Goal: Information Seeking & Learning: Learn about a topic

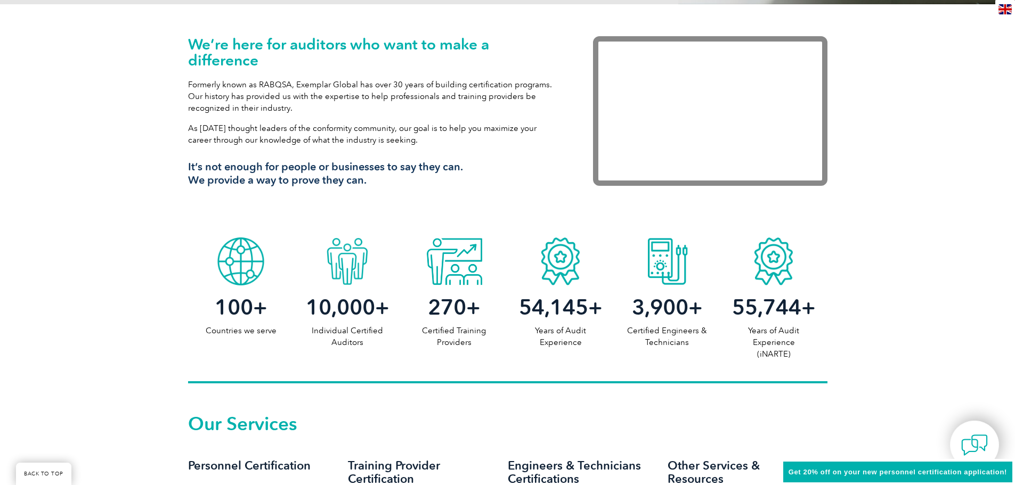
scroll to position [373, 0]
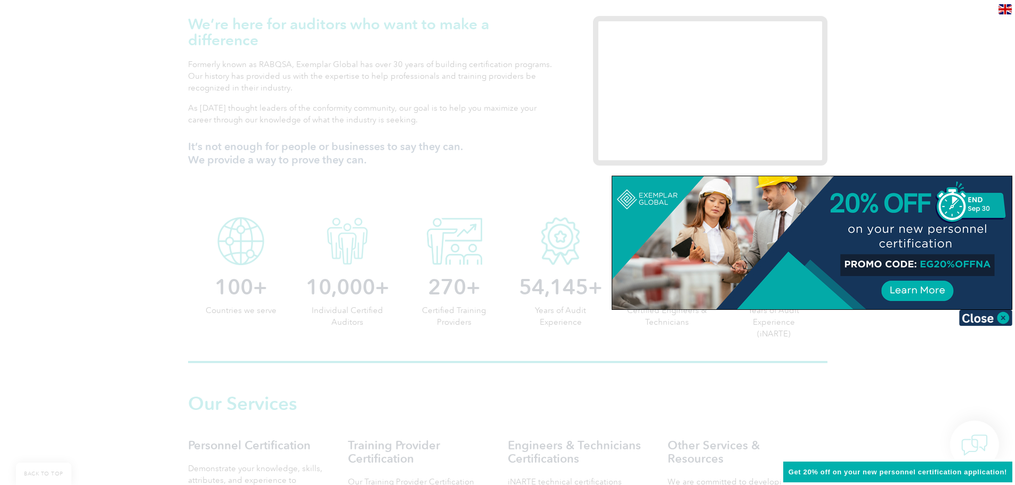
click at [976, 322] on img at bounding box center [985, 318] width 53 height 16
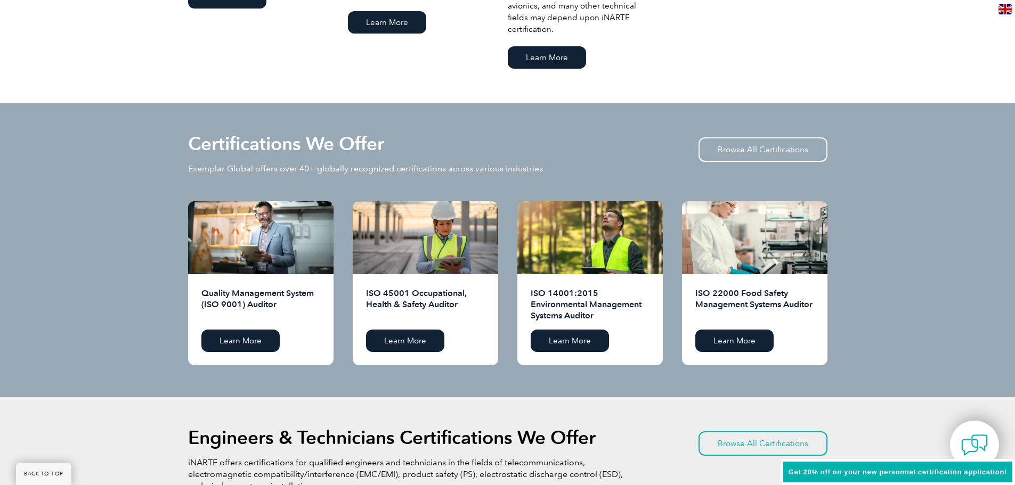
scroll to position [959, 0]
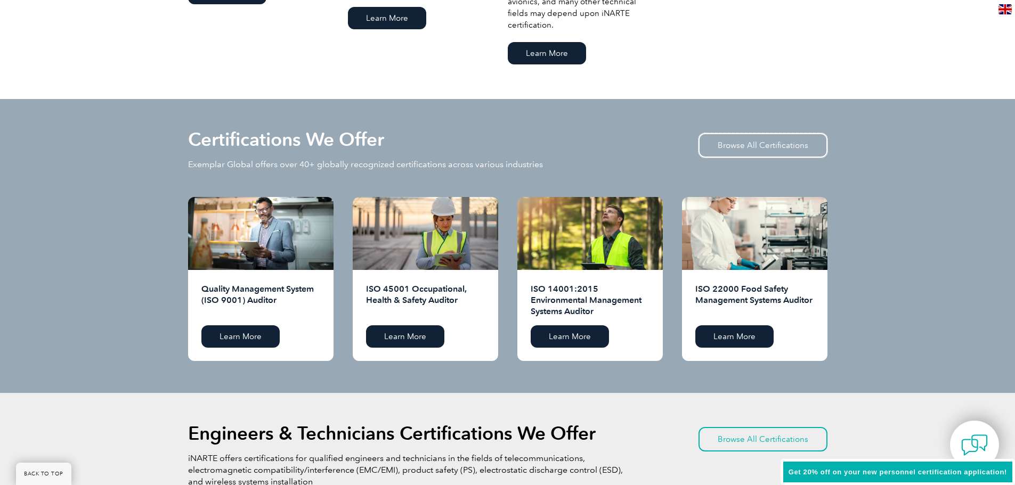
click at [739, 147] on link "Browse All Certifications" at bounding box center [763, 145] width 129 height 25
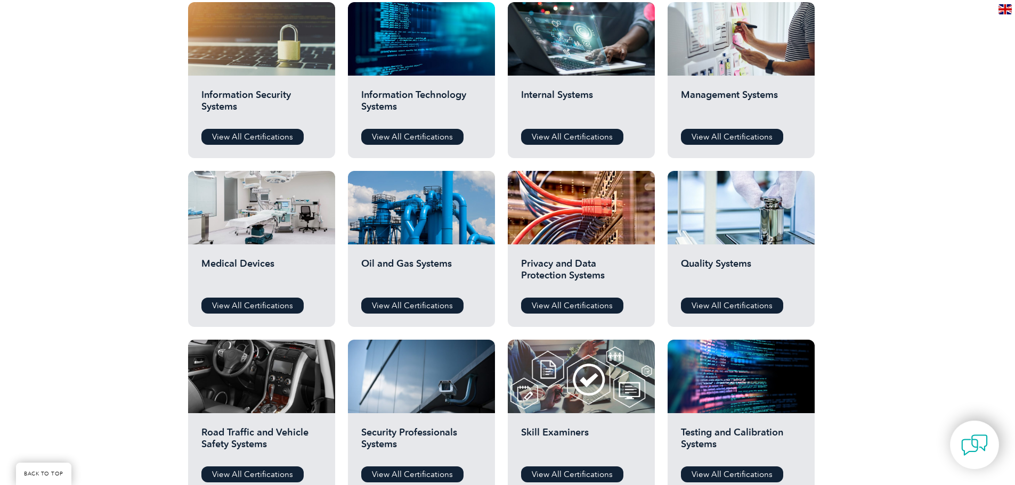
scroll to position [586, 0]
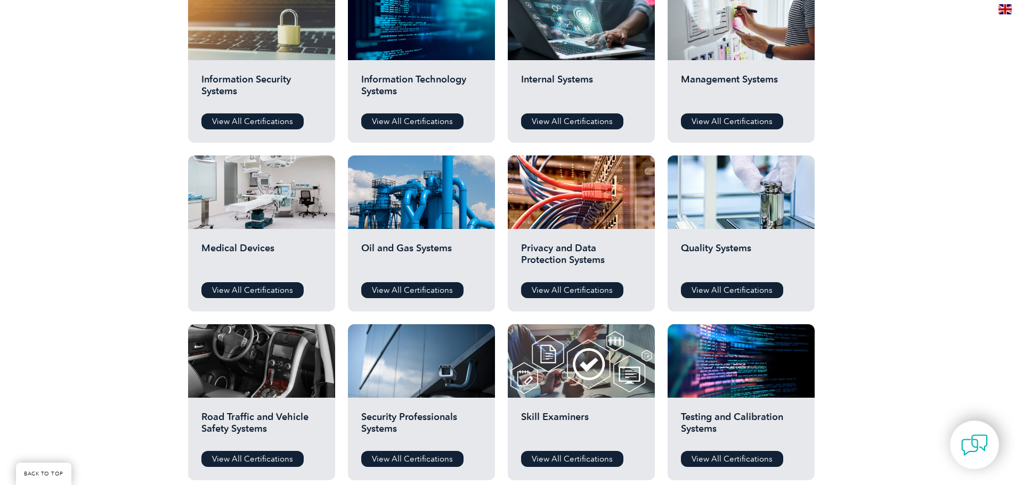
click at [224, 288] on link "View All Certifications" at bounding box center [252, 290] width 102 height 16
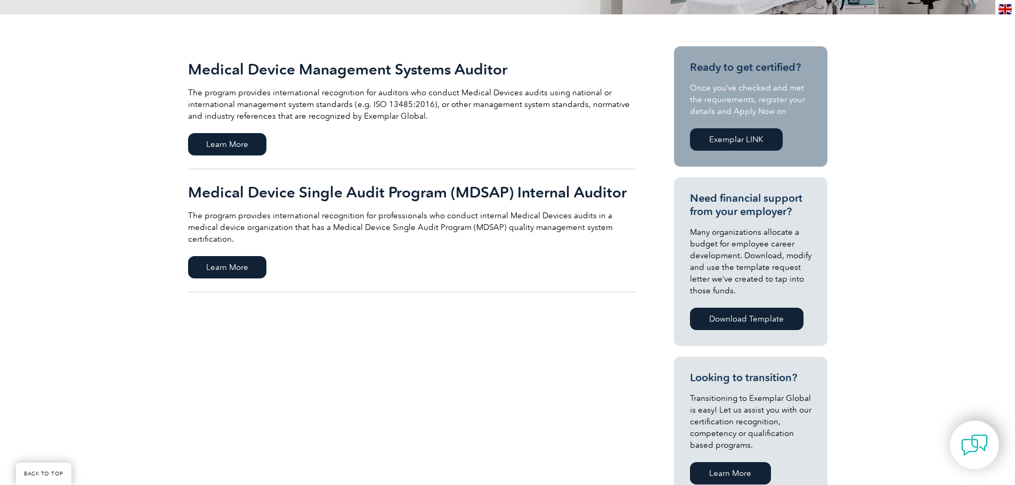
scroll to position [213, 0]
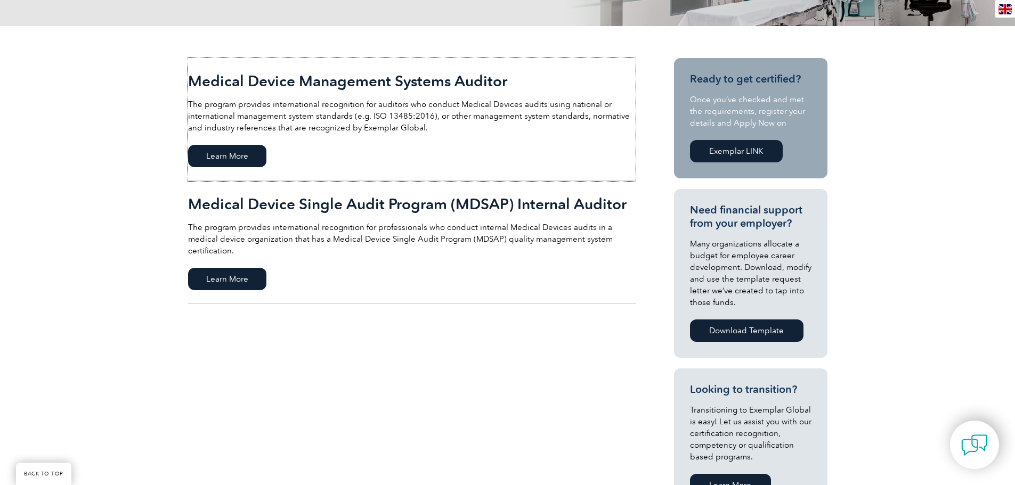
click at [242, 155] on span "Learn More" at bounding box center [227, 156] width 78 height 22
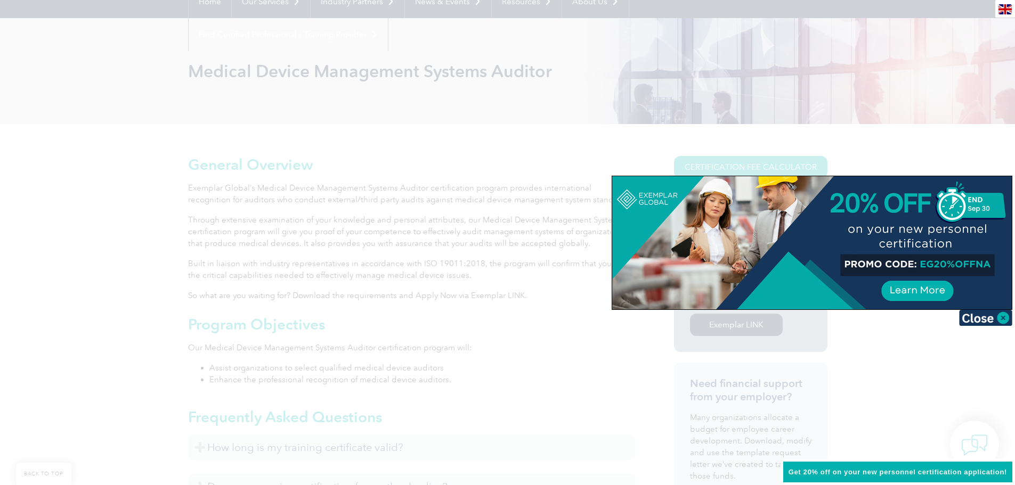
scroll to position [160, 0]
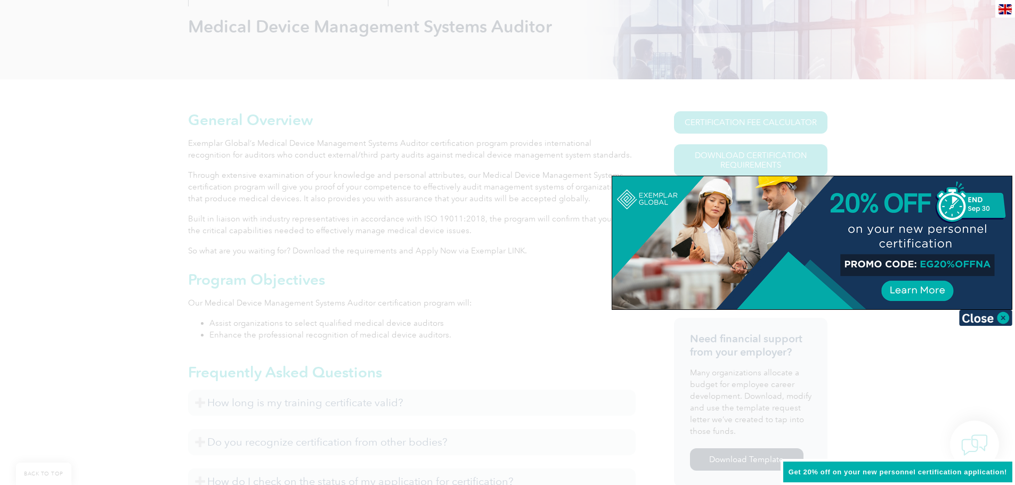
click at [978, 321] on img at bounding box center [985, 318] width 53 height 16
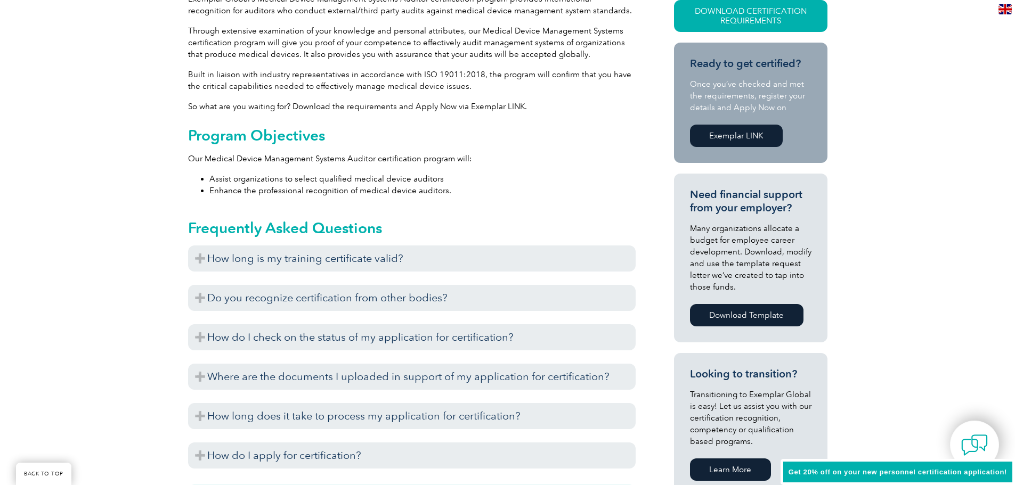
scroll to position [320, 0]
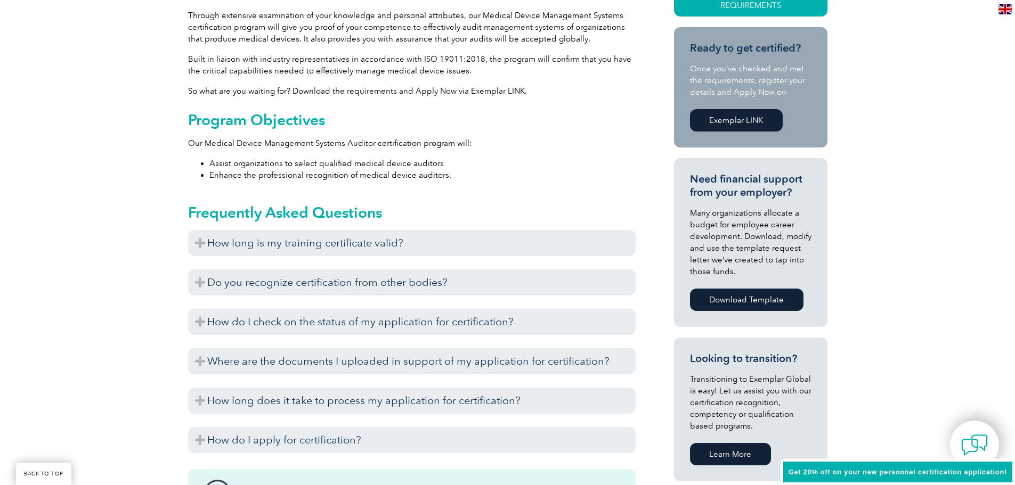
click at [252, 247] on h3 "How long is my training certificate valid?" at bounding box center [412, 243] width 448 height 26
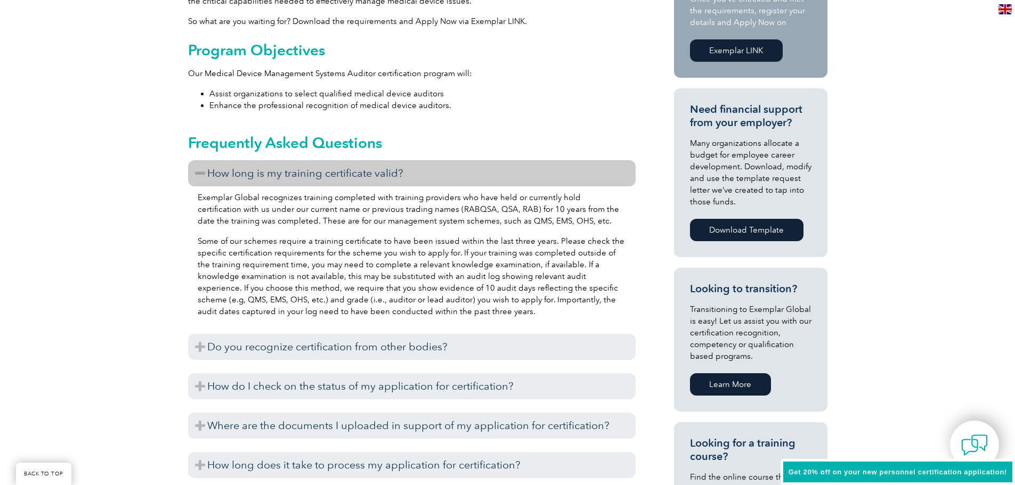
scroll to position [426, 0]
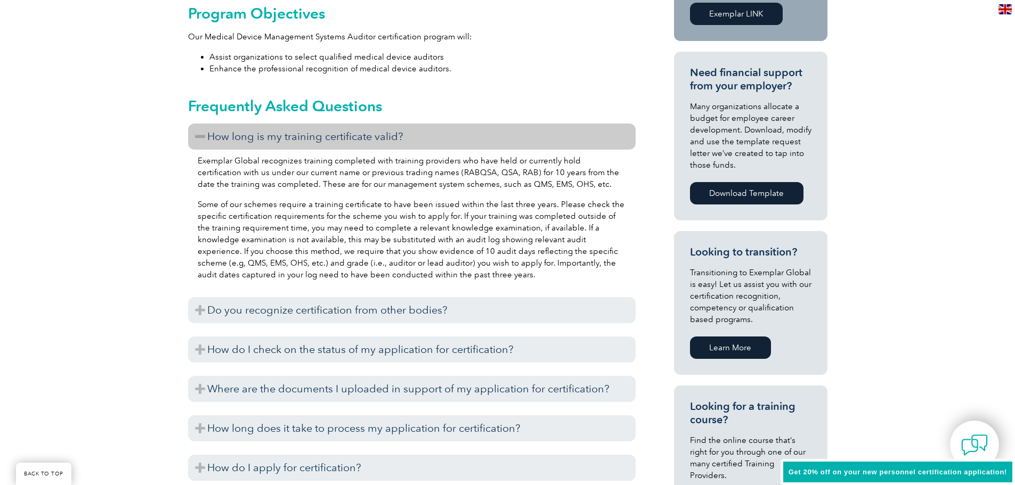
click at [290, 309] on h3 "Do you recognize certification from other bodies?" at bounding box center [412, 310] width 448 height 26
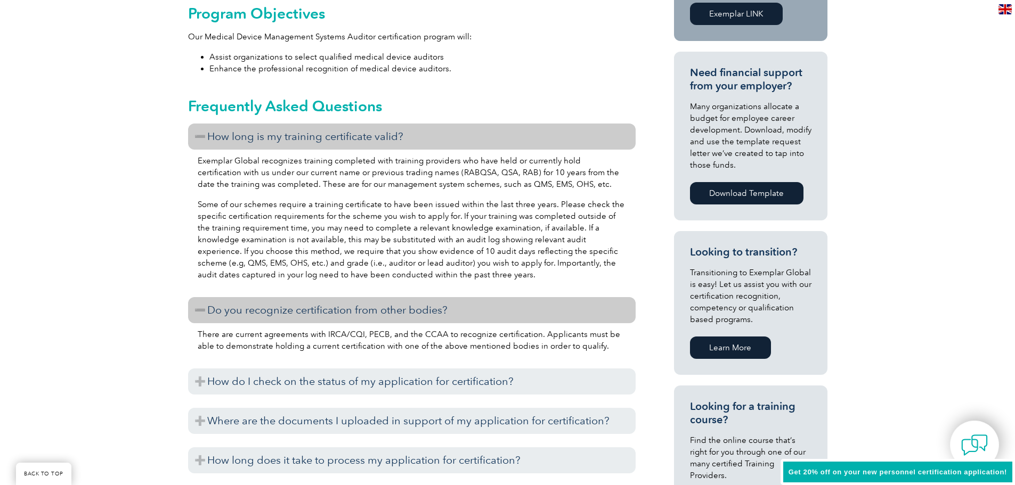
click at [266, 380] on h3 "How do I check on the status of my application for certification?" at bounding box center [412, 382] width 448 height 26
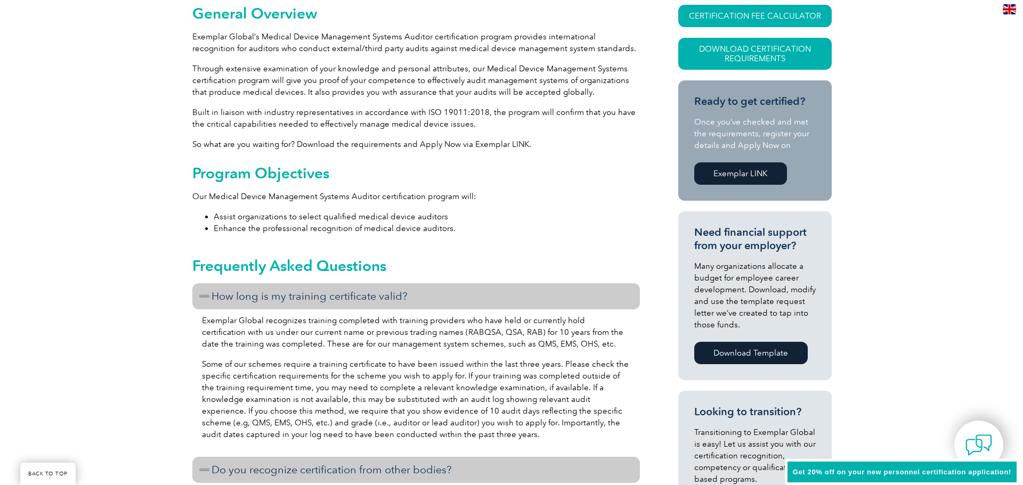
scroll to position [0, 0]
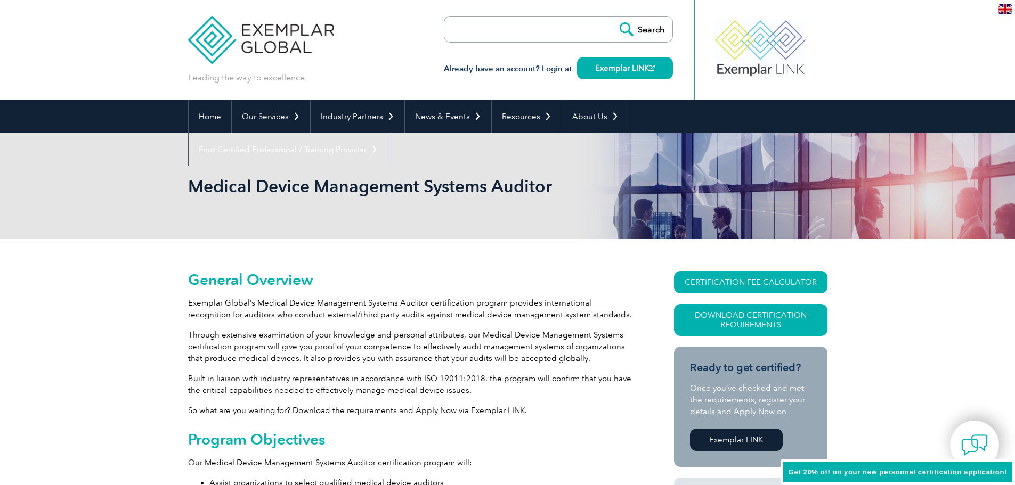
click at [800, 322] on link "Download Certification Requirements" at bounding box center [750, 320] width 153 height 32
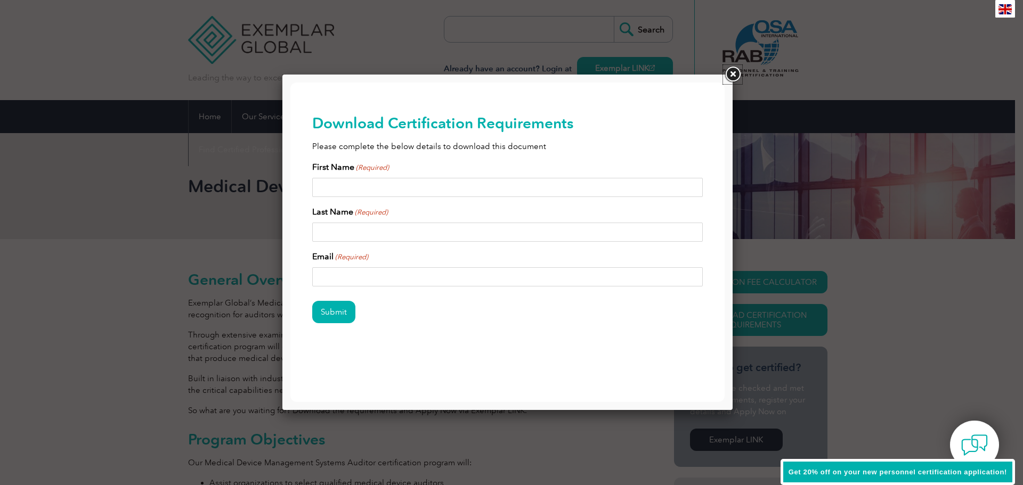
click at [733, 76] on link at bounding box center [732, 74] width 19 height 19
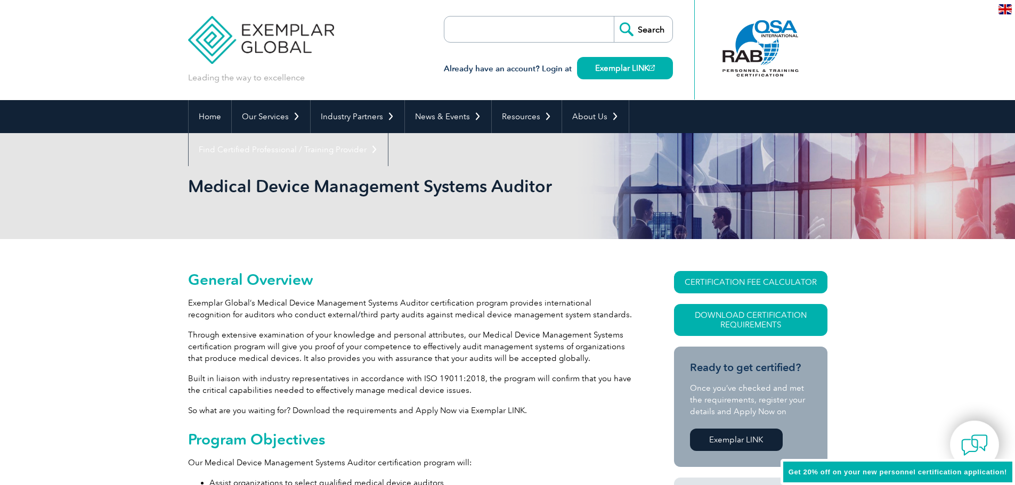
click at [744, 284] on link "CERTIFICATION FEE CALCULATOR" at bounding box center [750, 282] width 153 height 22
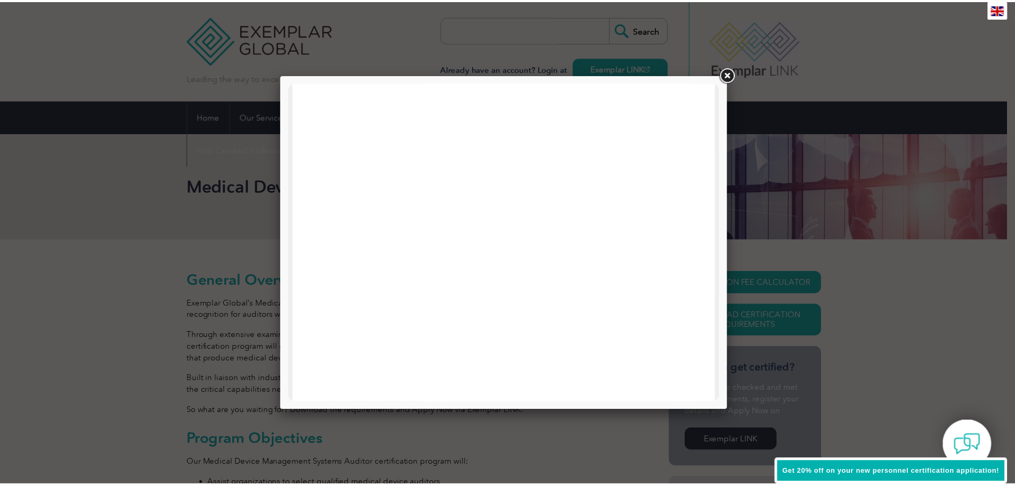
scroll to position [189, 0]
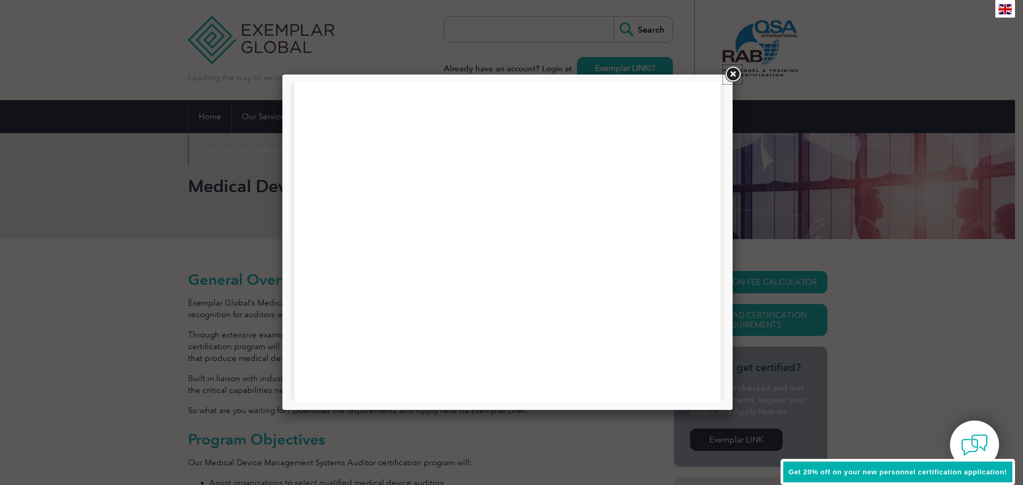
click at [734, 78] on link at bounding box center [732, 74] width 19 height 19
